Goal: Book appointment/travel/reservation

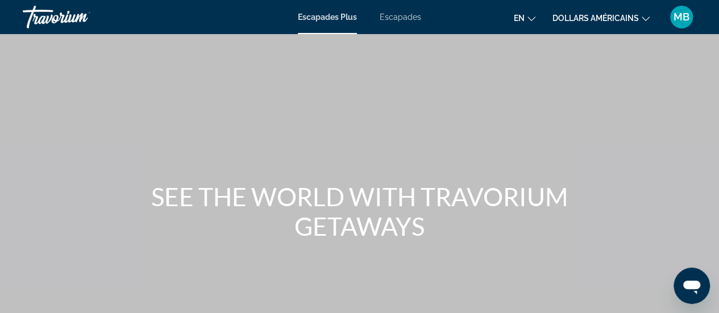
click at [406, 20] on font "Escapades" at bounding box center [400, 17] width 41 height 9
click at [394, 15] on font "Escapades" at bounding box center [400, 17] width 41 height 9
click at [531, 18] on icon "Changer de langue" at bounding box center [531, 19] width 8 height 8
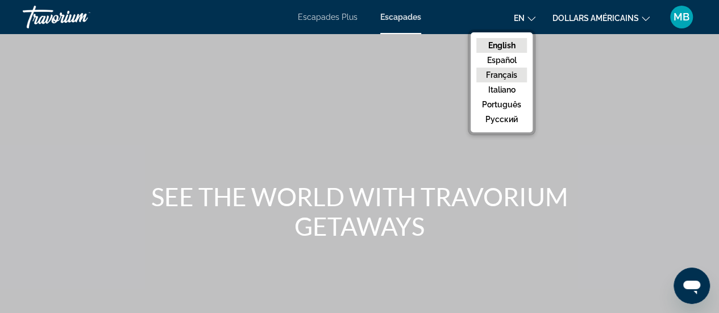
click at [513, 70] on button "Français" at bounding box center [501, 75] width 51 height 15
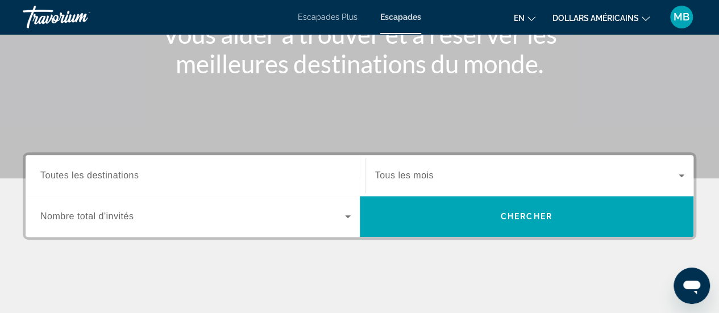
scroll to position [170, 0]
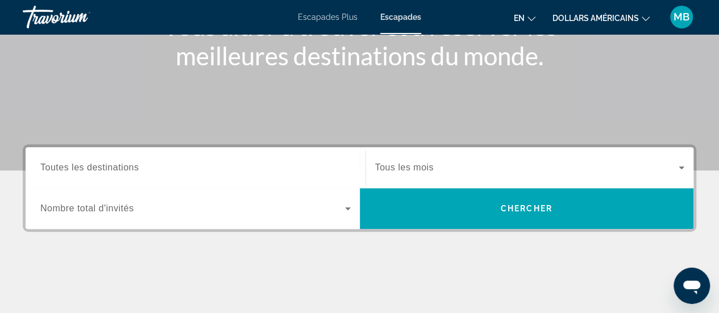
click at [49, 172] on span "Toutes les destinations" at bounding box center [89, 168] width 98 height 10
click at [49, 172] on input "Destination Toutes les destinations" at bounding box center [195, 168] width 310 height 14
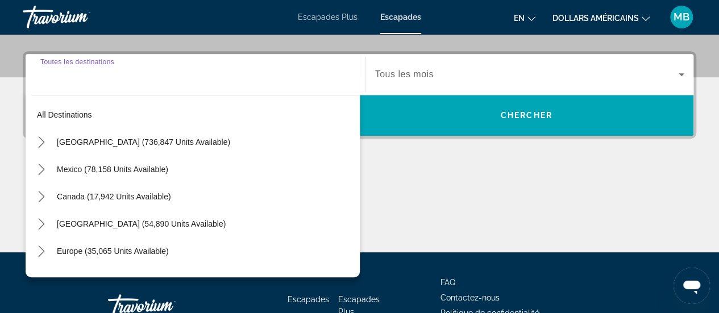
click at [49, 172] on mat-tree "All destinations [GEOGRAPHIC_DATA] (736,847 units available) [GEOGRAPHIC_DATA] …" at bounding box center [195, 278] width 328 height 355
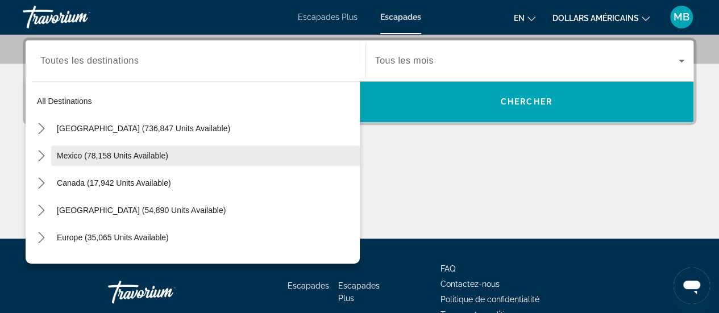
scroll to position [57, 0]
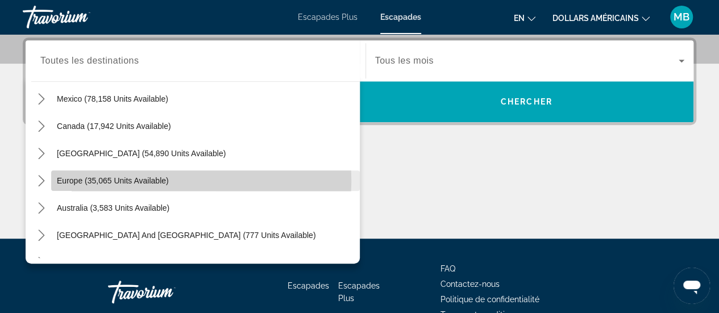
click at [66, 179] on span "Europe (35,065 units available)" at bounding box center [113, 180] width 112 height 9
type input "**********"
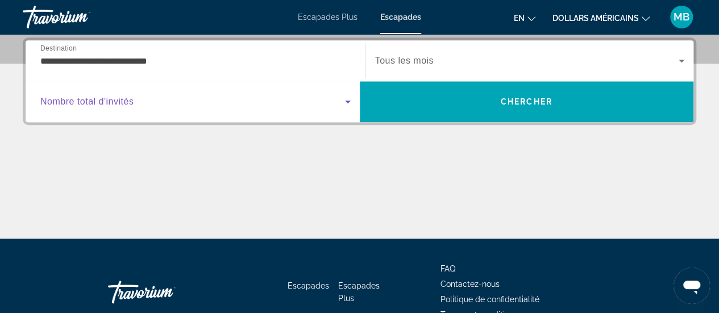
click at [349, 102] on icon "Search widget" at bounding box center [348, 102] width 14 height 14
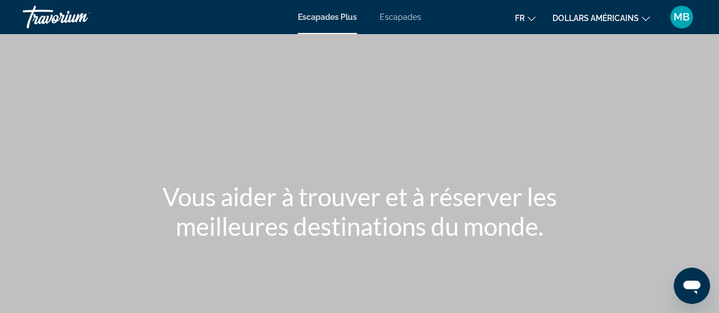
click at [343, 19] on font "Escapades Plus" at bounding box center [327, 17] width 59 height 9
click at [343, 18] on font "Escapades Plus" at bounding box center [327, 17] width 59 height 9
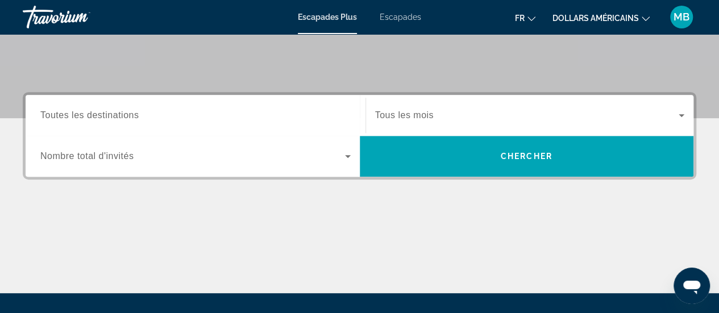
scroll to position [227, 0]
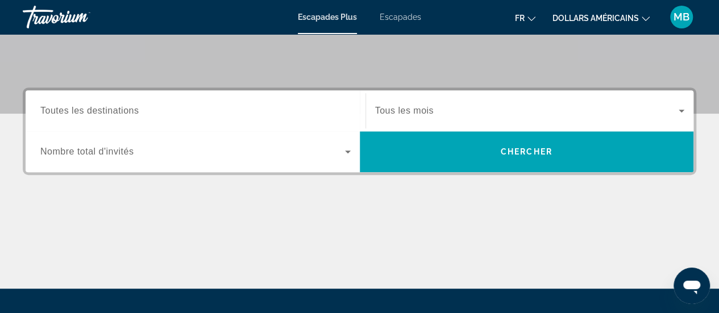
click at [66, 116] on div "Widget de recherche" at bounding box center [195, 111] width 310 height 32
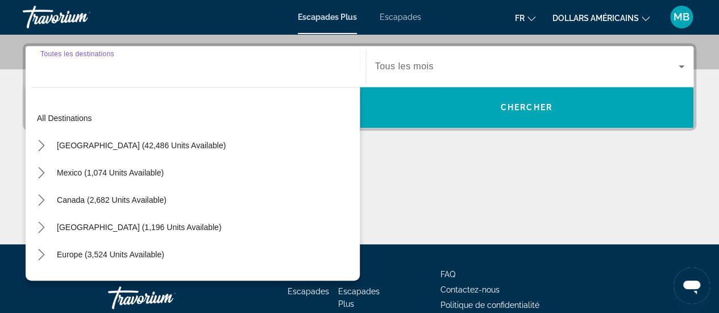
scroll to position [277, 0]
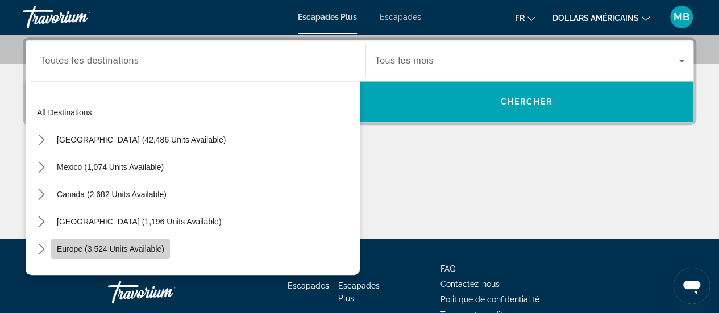
click at [68, 248] on span "Europe (3,524 units available)" at bounding box center [110, 248] width 107 height 9
type input "**********"
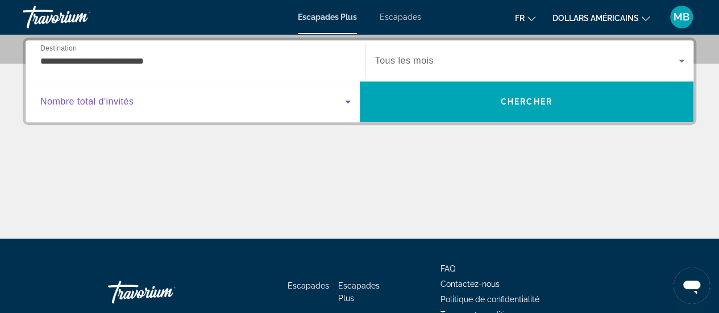
click at [349, 99] on icon "Widget de recherche" at bounding box center [348, 102] width 14 height 14
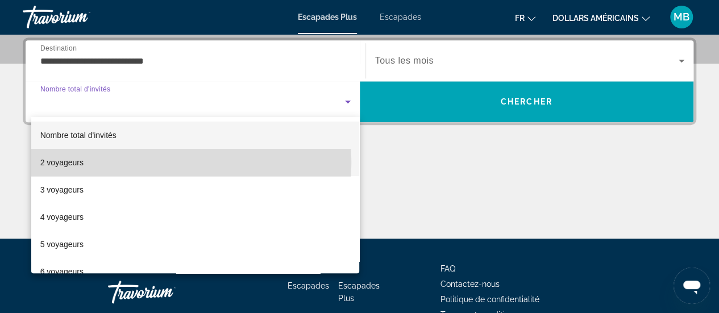
click at [67, 161] on font "2 voyageurs" at bounding box center [61, 162] width 43 height 9
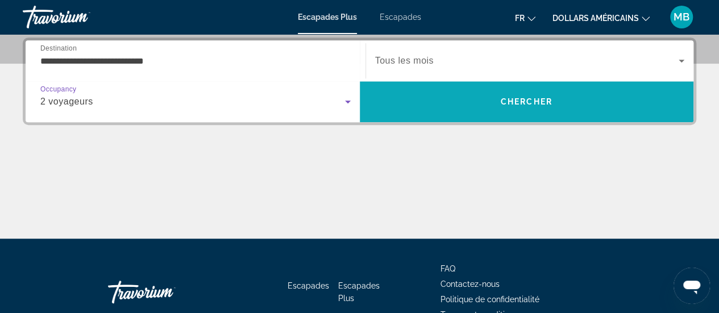
click at [535, 99] on span "Chercher" at bounding box center [527, 101] width 52 height 9
